Goal: Find specific page/section: Find specific page/section

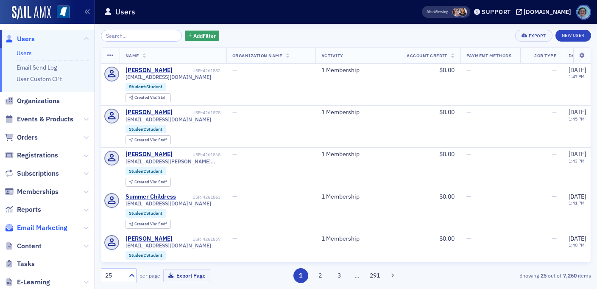
click at [53, 227] on span "Email Marketing" at bounding box center [42, 227] width 50 height 9
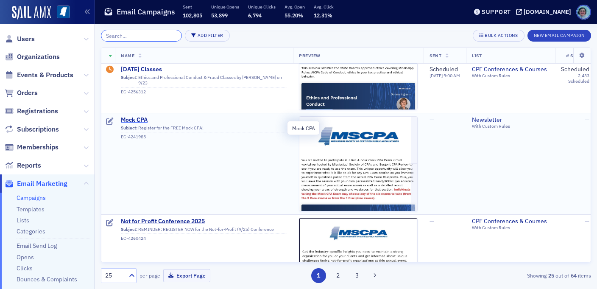
scroll to position [19, 0]
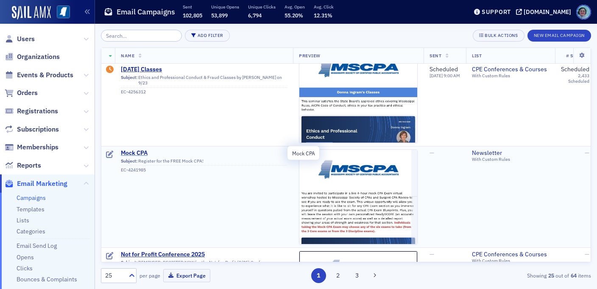
click at [139, 153] on span "Mock CPA" at bounding box center [204, 153] width 166 height 8
